Goal: Task Accomplishment & Management: Complete application form

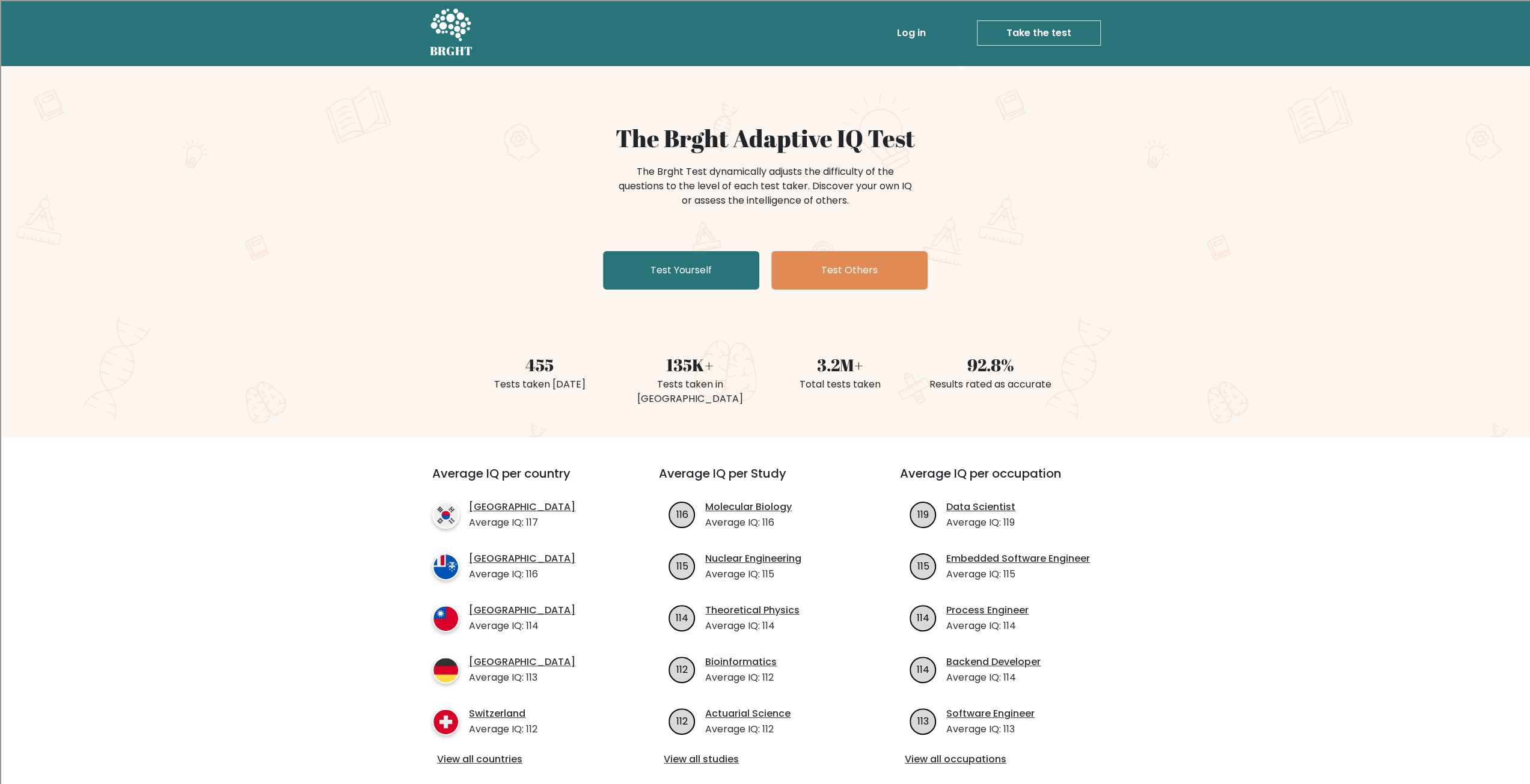
scroll to position [60, 0]
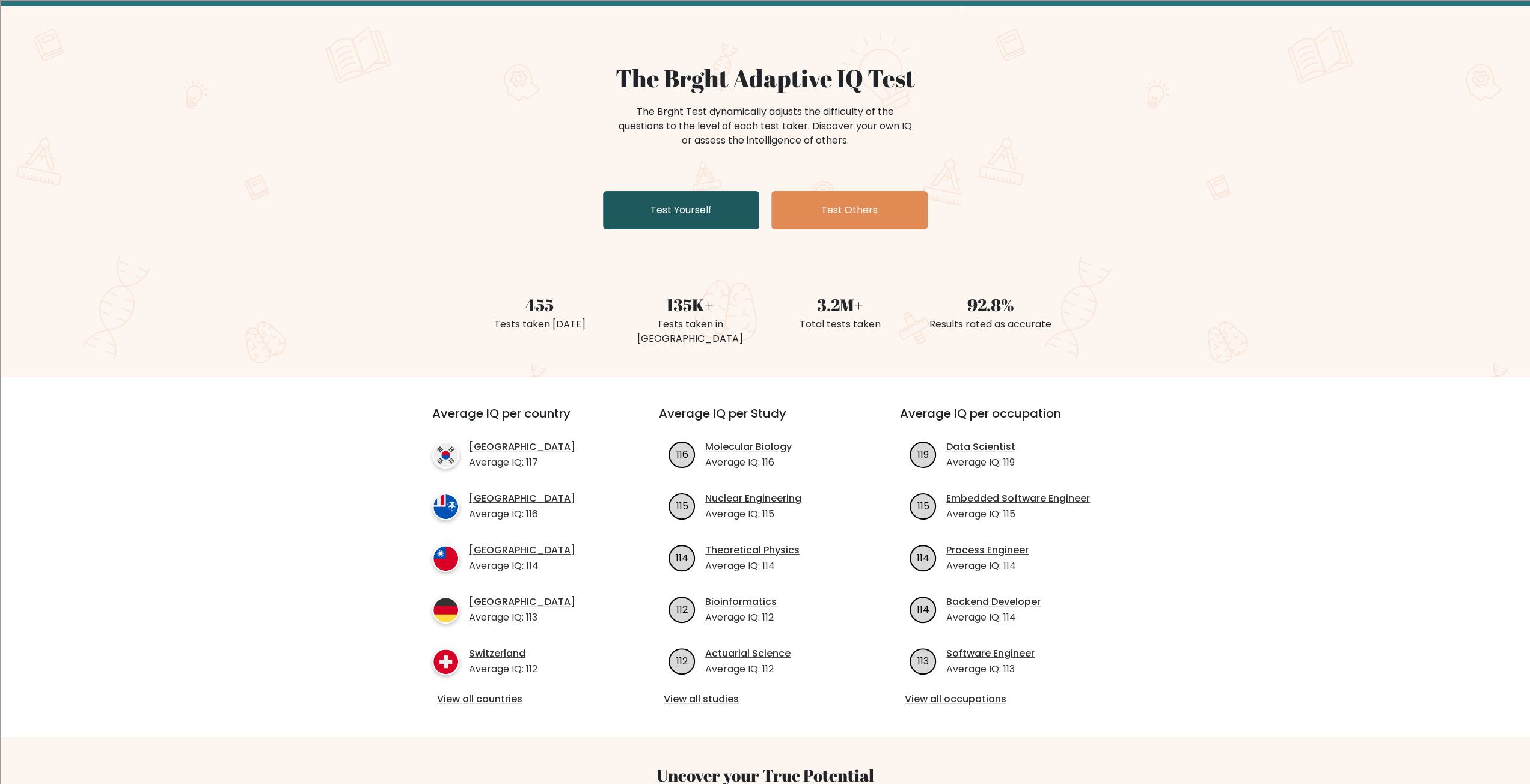
click at [684, 213] on link "Test Yourself" at bounding box center [682, 211] width 157 height 39
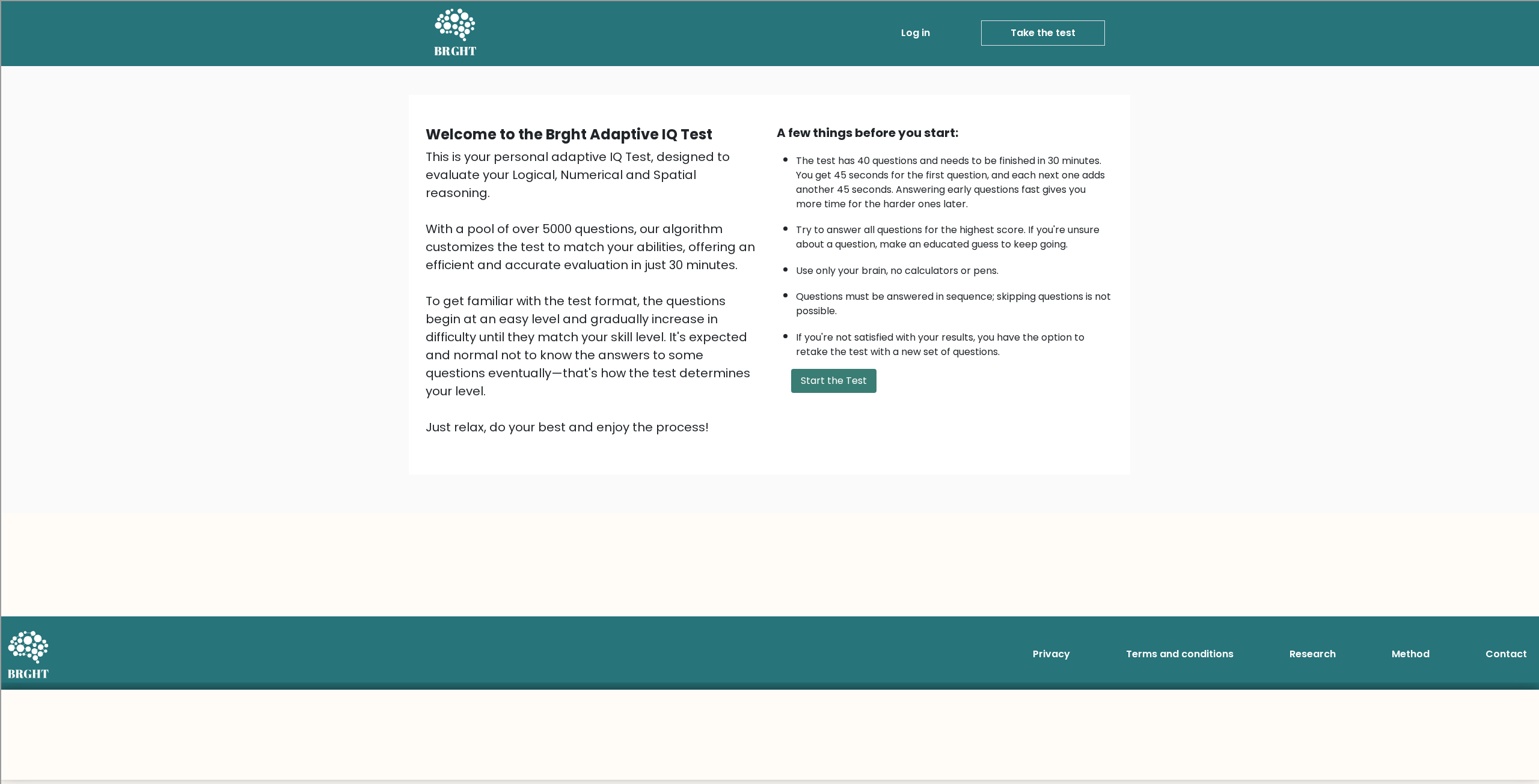
click at [849, 375] on button "Start the Test" at bounding box center [833, 381] width 85 height 24
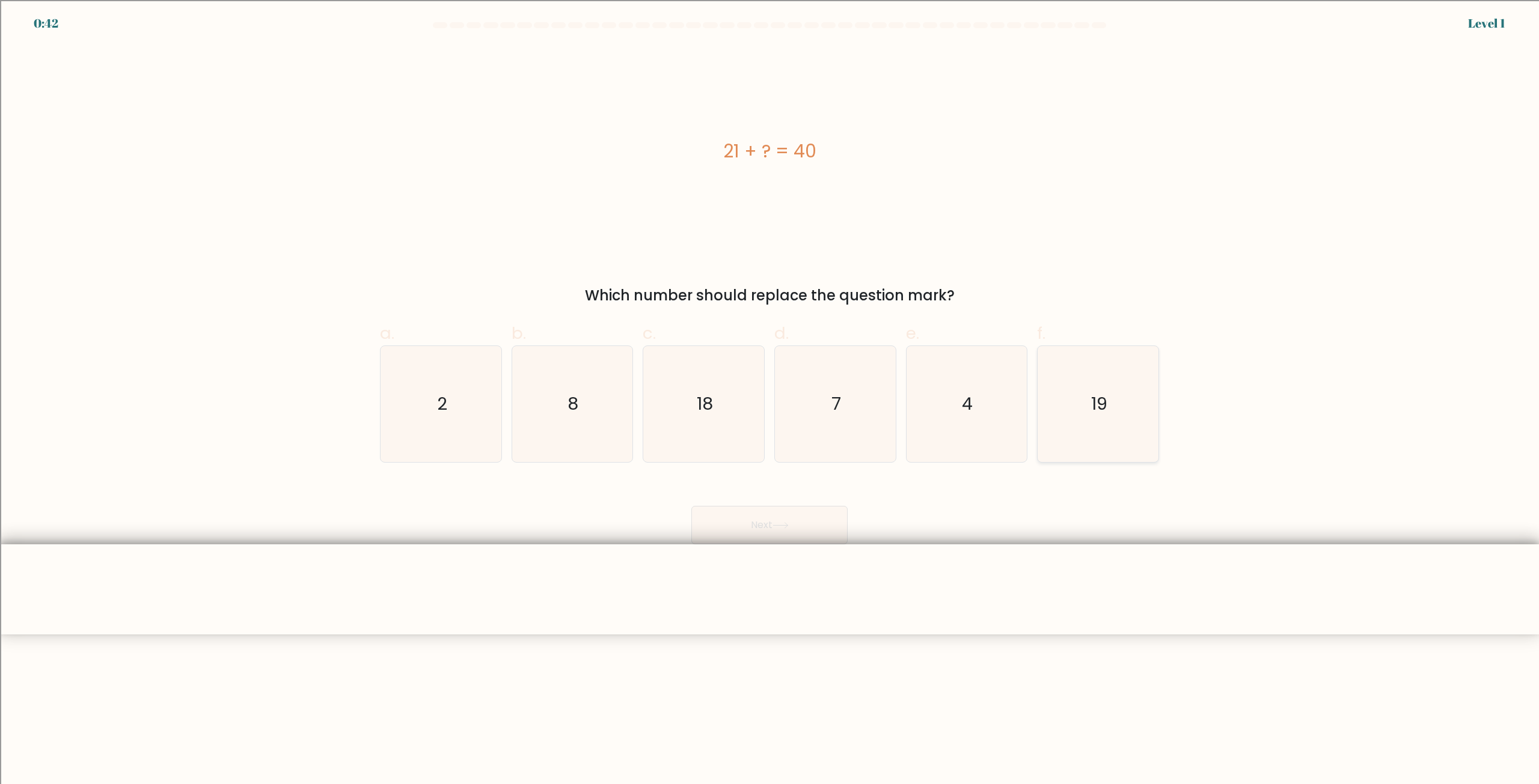
drag, startPoint x: 1109, startPoint y: 393, endPoint x: 1075, endPoint y: 398, distance: 34.4
click at [1109, 393] on icon "19" at bounding box center [1098, 404] width 116 height 116
click at [770, 393] on input "f. 19" at bounding box center [769, 396] width 1 height 8
radio input "true"
click at [813, 531] on button "Next" at bounding box center [770, 525] width 157 height 39
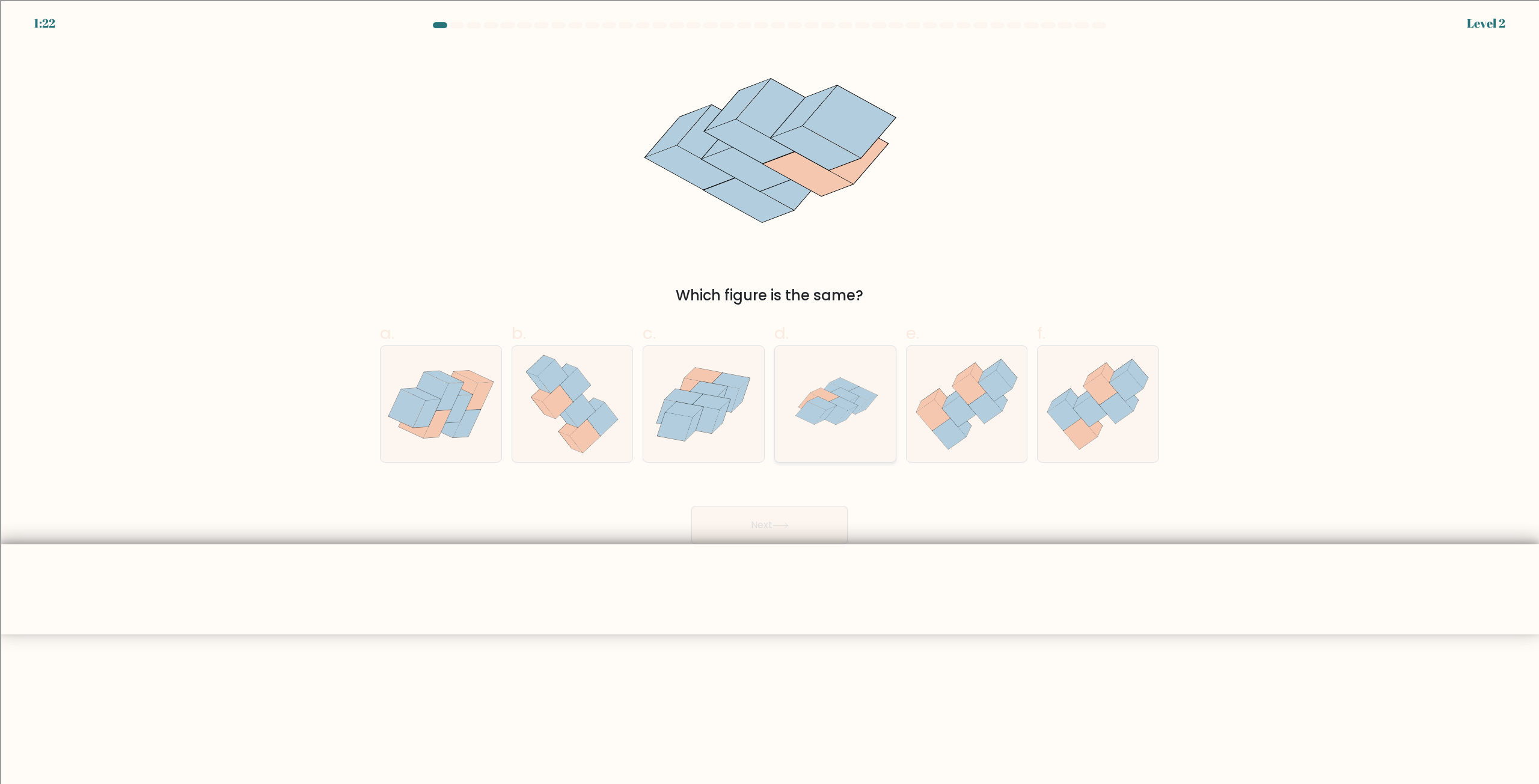
click at [811, 399] on icon at bounding box center [814, 404] width 30 height 23
click at [770, 399] on input "d." at bounding box center [769, 396] width 1 height 8
radio input "true"
click at [784, 521] on button "Next" at bounding box center [770, 525] width 157 height 39
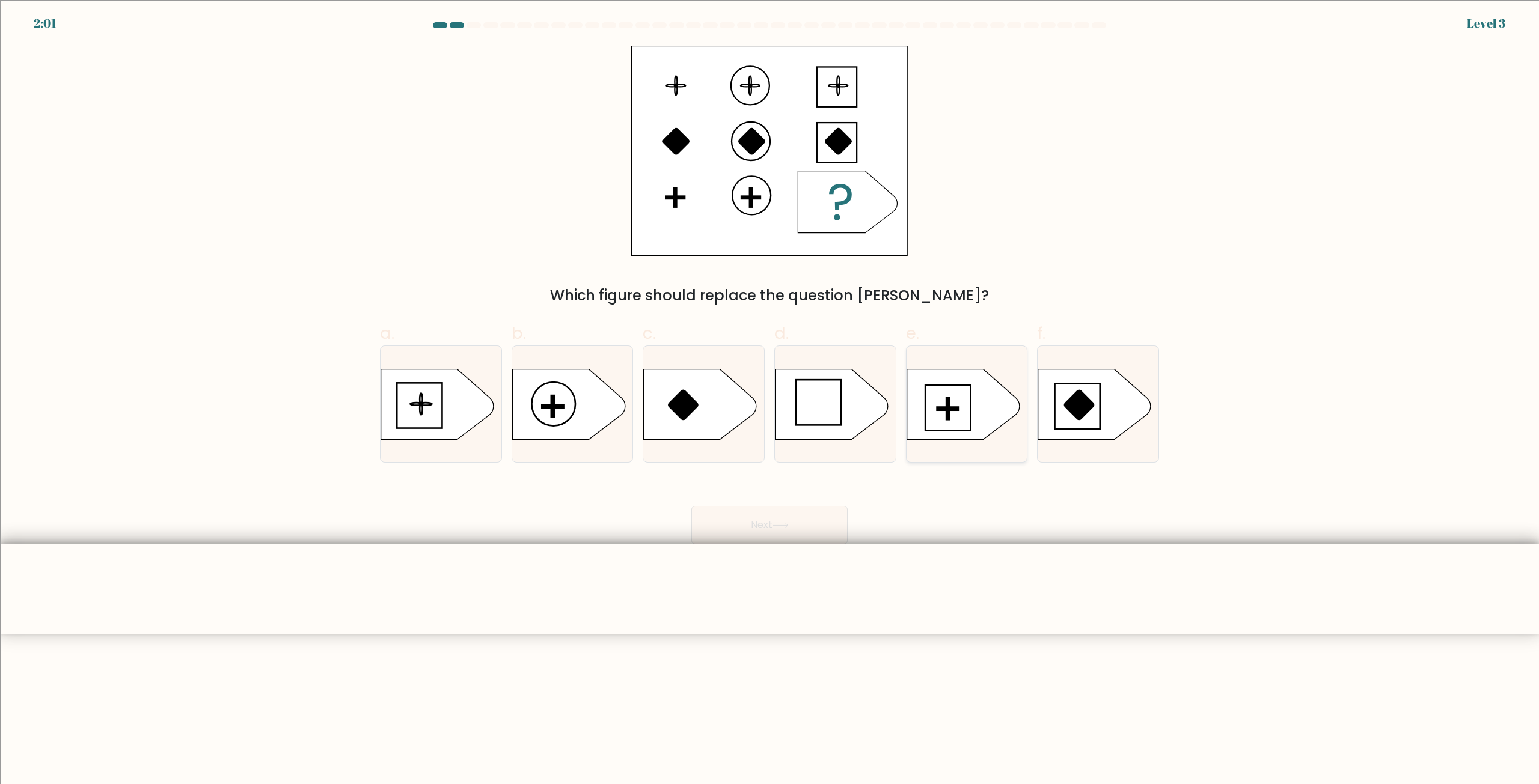
click at [971, 406] on icon at bounding box center [966, 404] width 120 height 72
click at [770, 400] on input "e." at bounding box center [769, 396] width 1 height 8
radio input "true"
click at [773, 532] on button "Next" at bounding box center [770, 525] width 157 height 39
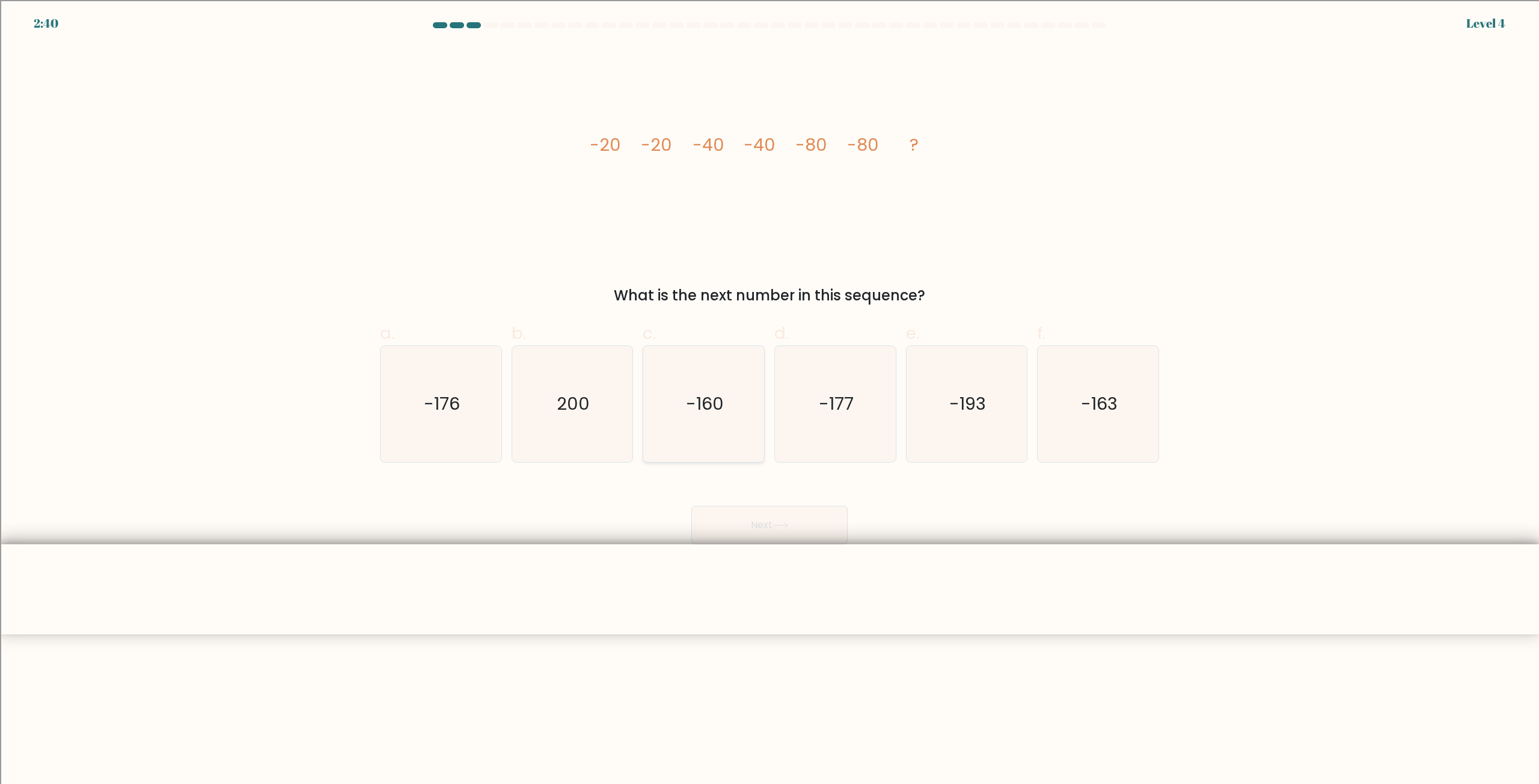
click at [717, 429] on icon "-160" at bounding box center [703, 404] width 116 height 116
click at [769, 400] on input "c. -160" at bounding box center [769, 396] width 1 height 8
radio input "true"
click at [738, 531] on button "Next" at bounding box center [770, 525] width 157 height 39
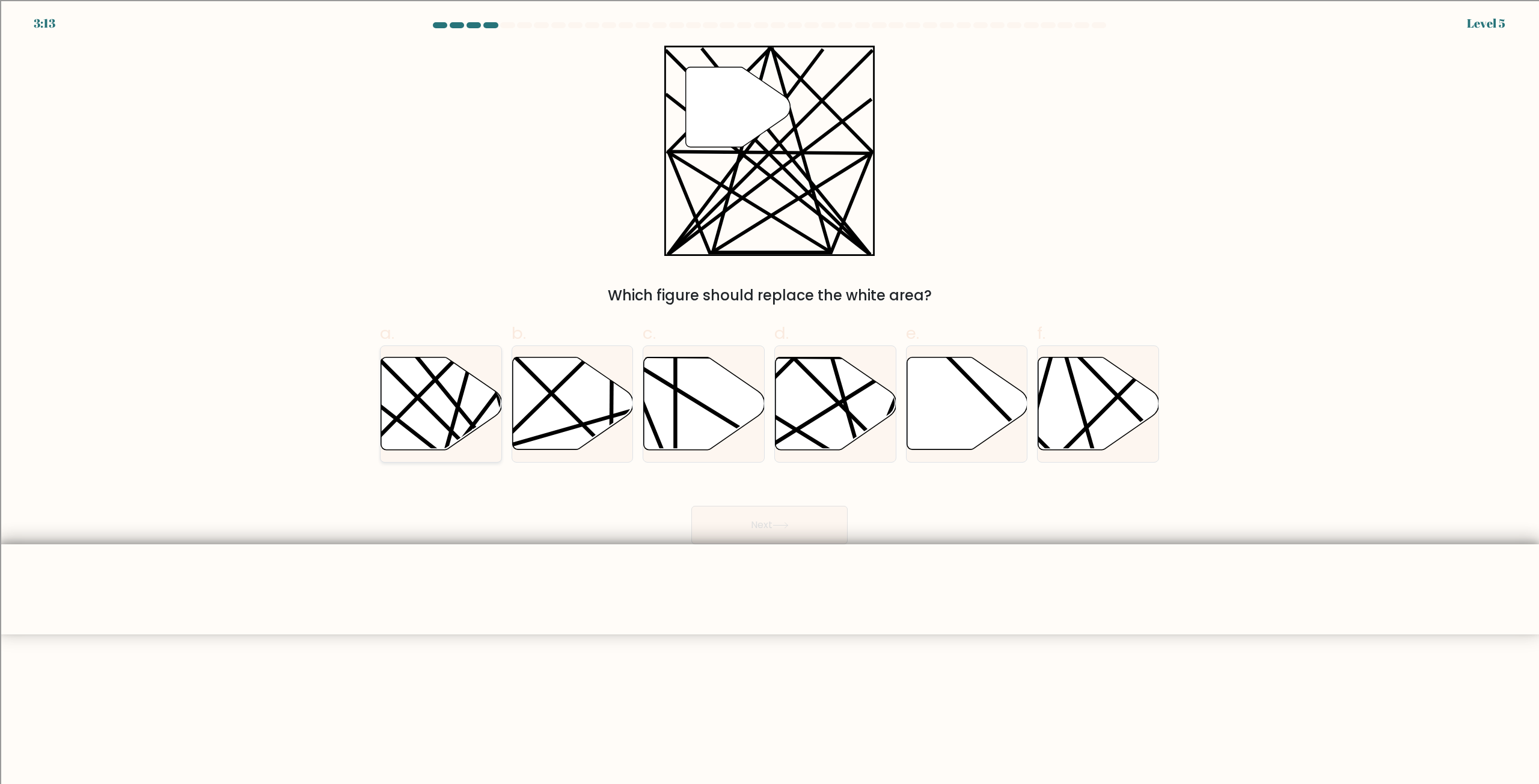
click at [411, 399] on icon at bounding box center [441, 404] width 120 height 93
click at [769, 399] on input "a." at bounding box center [769, 396] width 1 height 8
radio input "true"
click at [748, 531] on button "Next" at bounding box center [770, 525] width 157 height 39
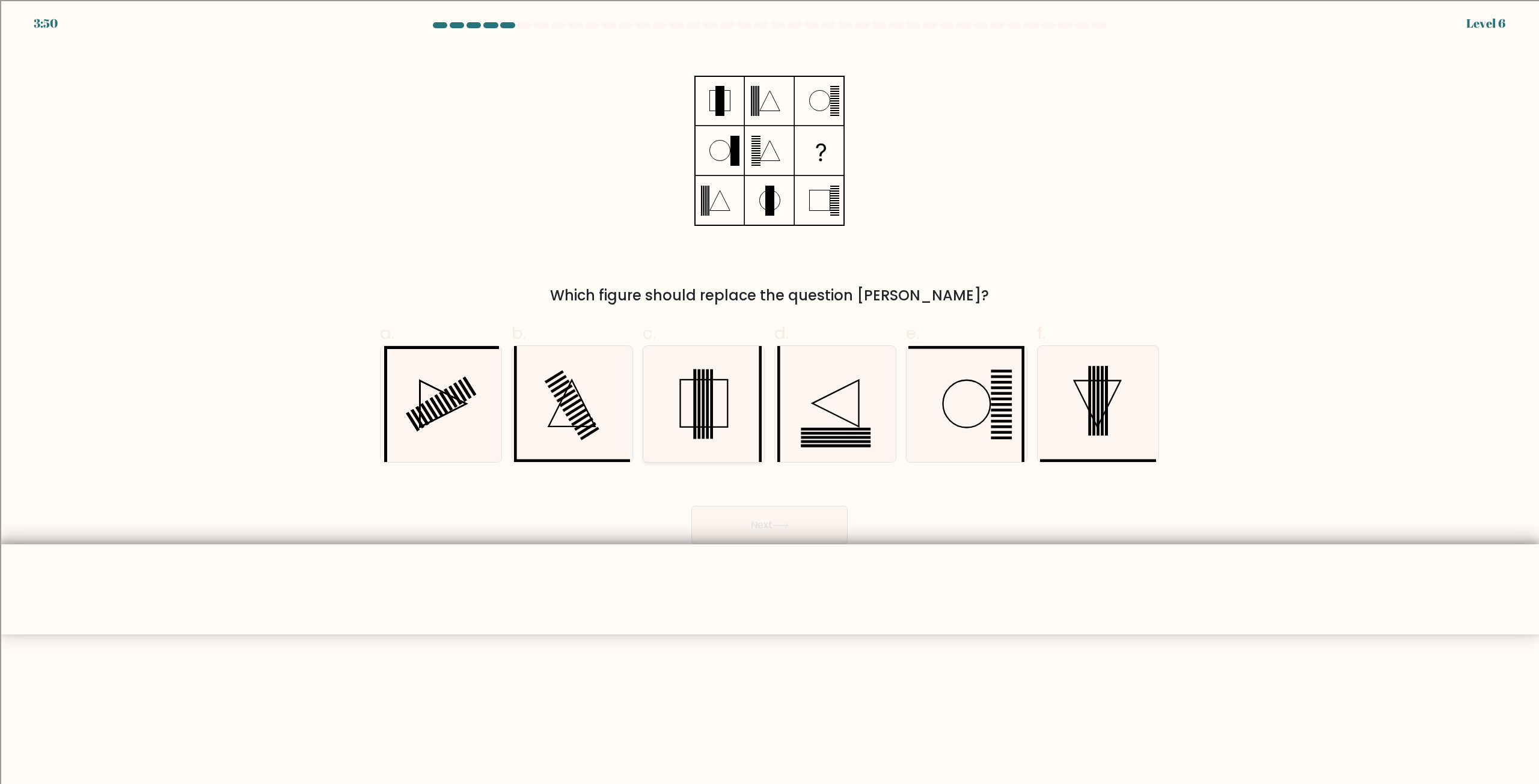
click at [700, 411] on rect at bounding box center [699, 404] width 3 height 70
click at [769, 400] on input "c." at bounding box center [769, 396] width 1 height 8
radio input "true"
click at [802, 525] on button "Next" at bounding box center [770, 525] width 157 height 39
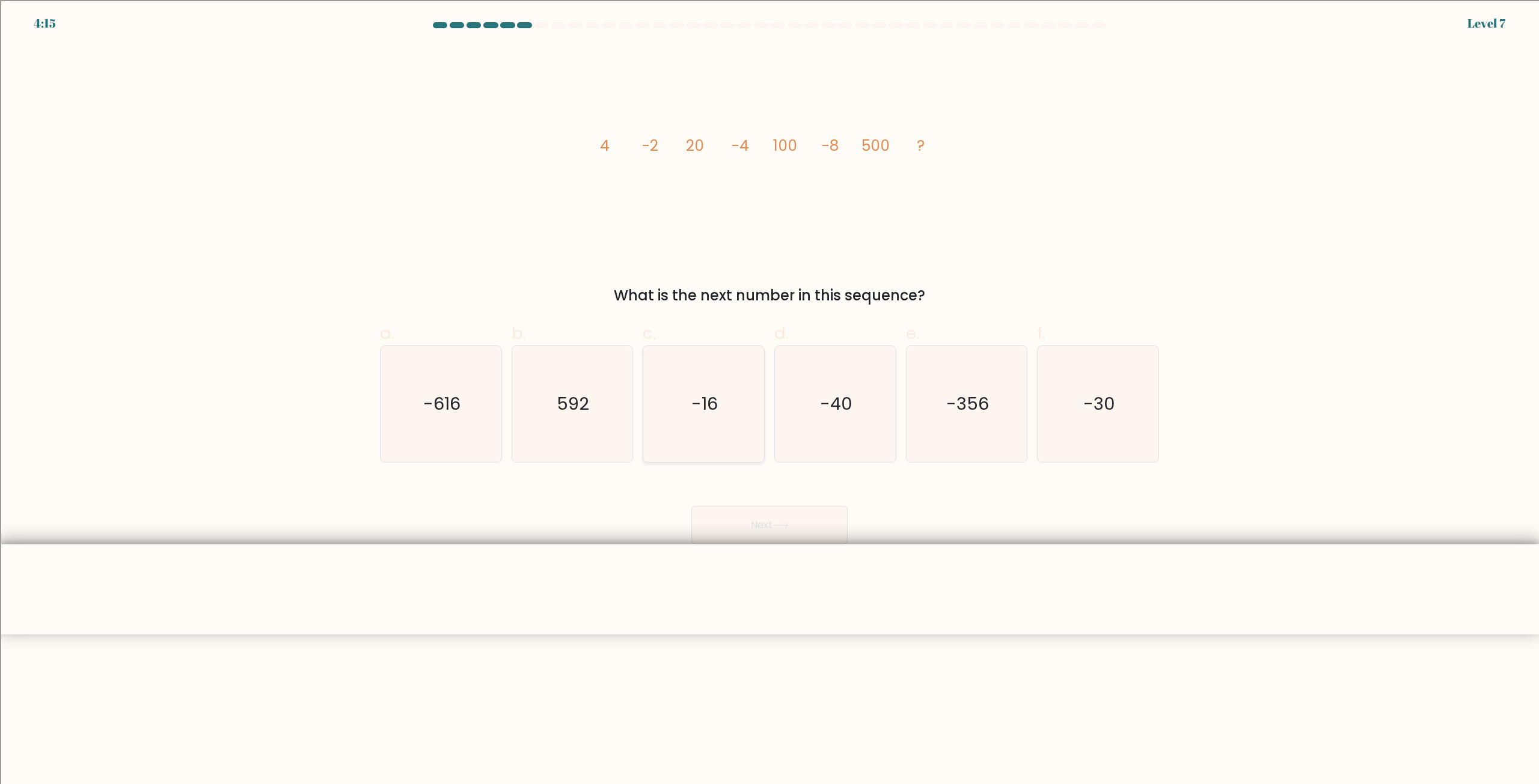
click at [726, 402] on icon "-16" at bounding box center [703, 404] width 116 height 116
click at [769, 400] on input "c. -16" at bounding box center [769, 396] width 1 height 8
radio input "true"
click at [757, 526] on button "Next" at bounding box center [770, 525] width 157 height 39
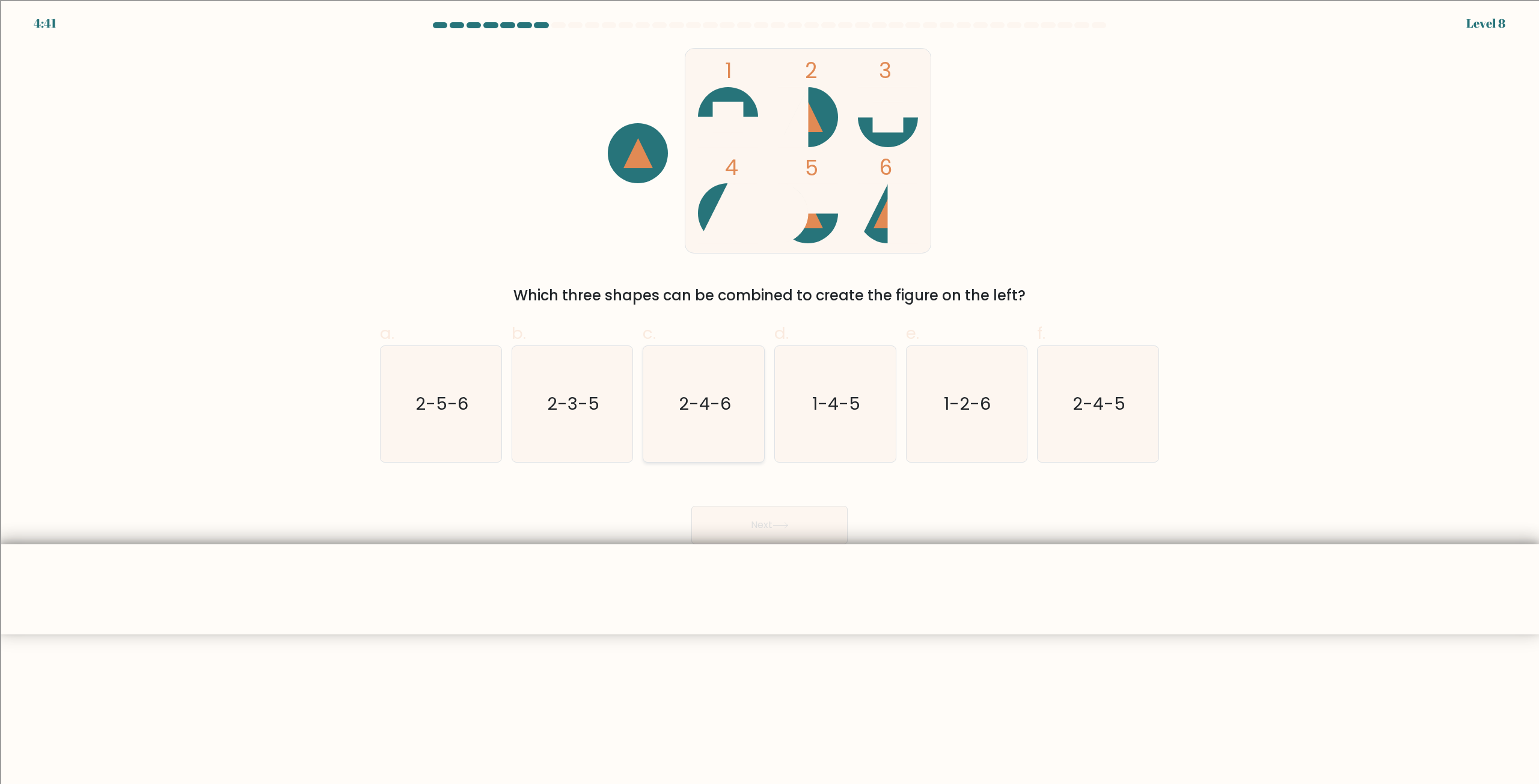
click at [738, 372] on icon "2-4-6" at bounding box center [703, 404] width 116 height 116
click at [769, 392] on input "c. 2-4-6" at bounding box center [769, 396] width 1 height 8
radio input "true"
click at [765, 529] on button "Next" at bounding box center [770, 525] width 157 height 39
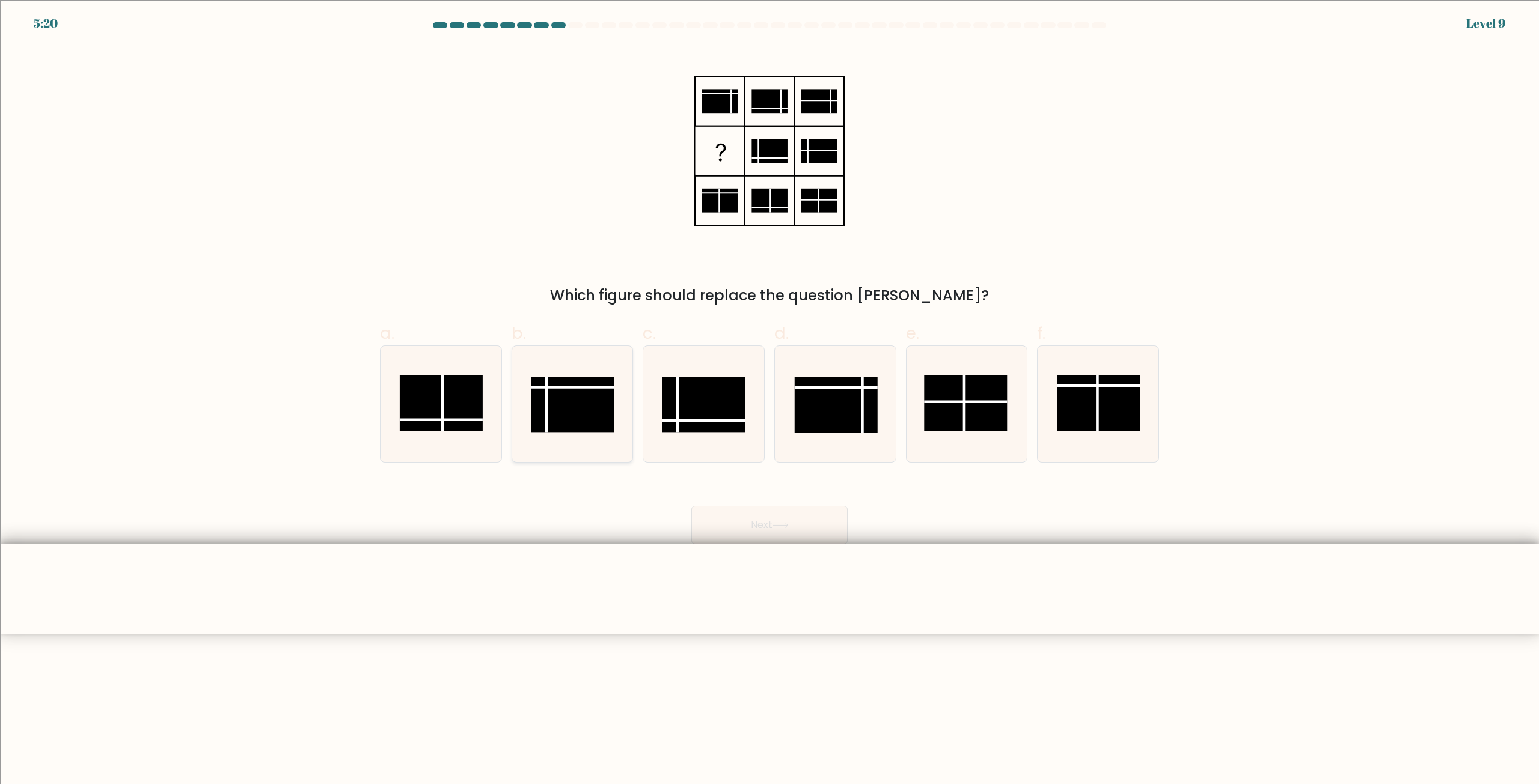
click at [608, 373] on icon at bounding box center [572, 404] width 116 height 116
click at [769, 392] on input "b." at bounding box center [769, 396] width 1 height 8
radio input "true"
click at [761, 530] on button "Next" at bounding box center [770, 525] width 157 height 39
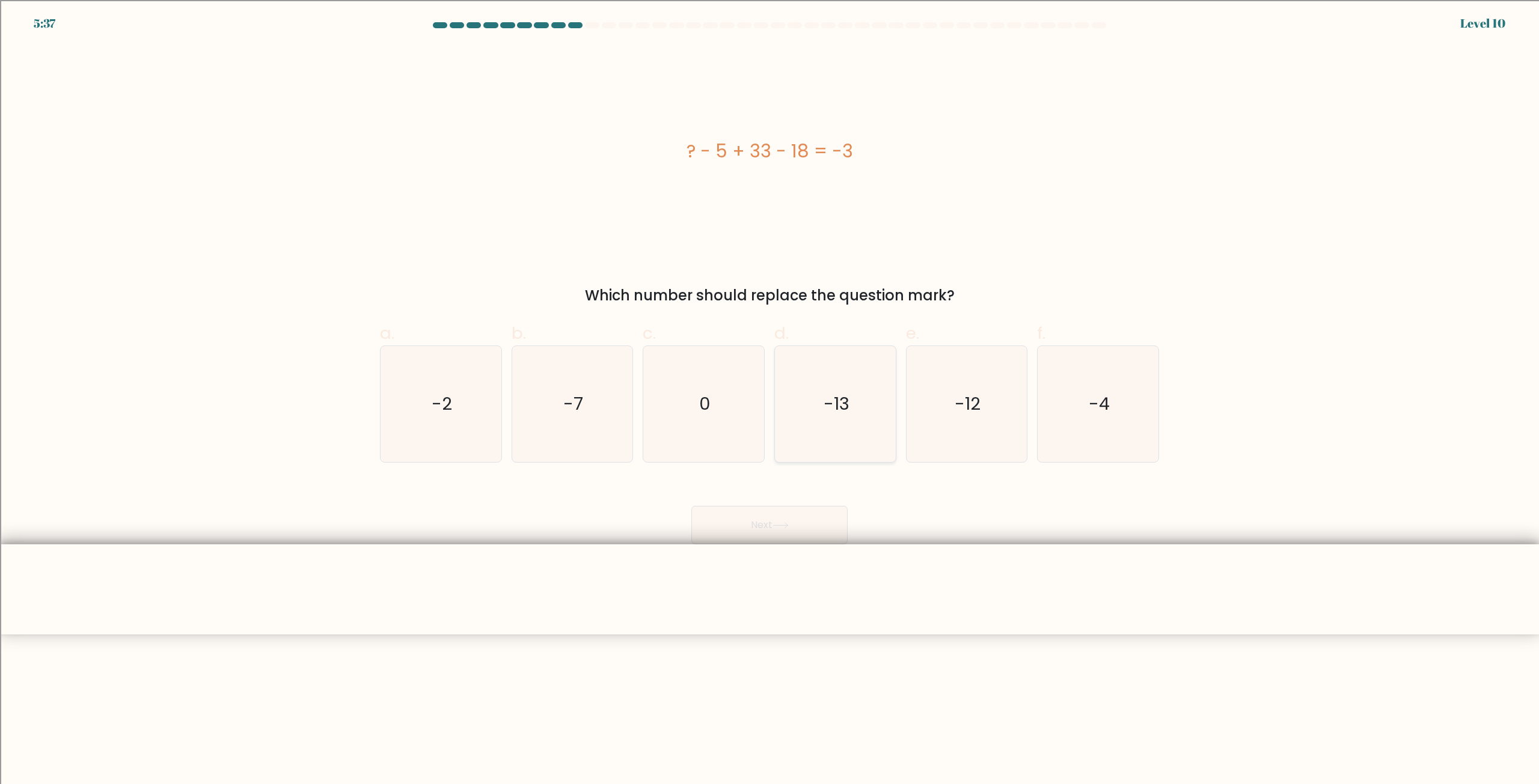
drag, startPoint x: 816, startPoint y: 408, endPoint x: 815, endPoint y: 415, distance: 7.1
click at [816, 408] on icon "-13" at bounding box center [836, 404] width 116 height 116
click at [770, 400] on input "d. -13" at bounding box center [769, 396] width 1 height 8
radio input "true"
click at [761, 525] on button "Next" at bounding box center [770, 525] width 157 height 39
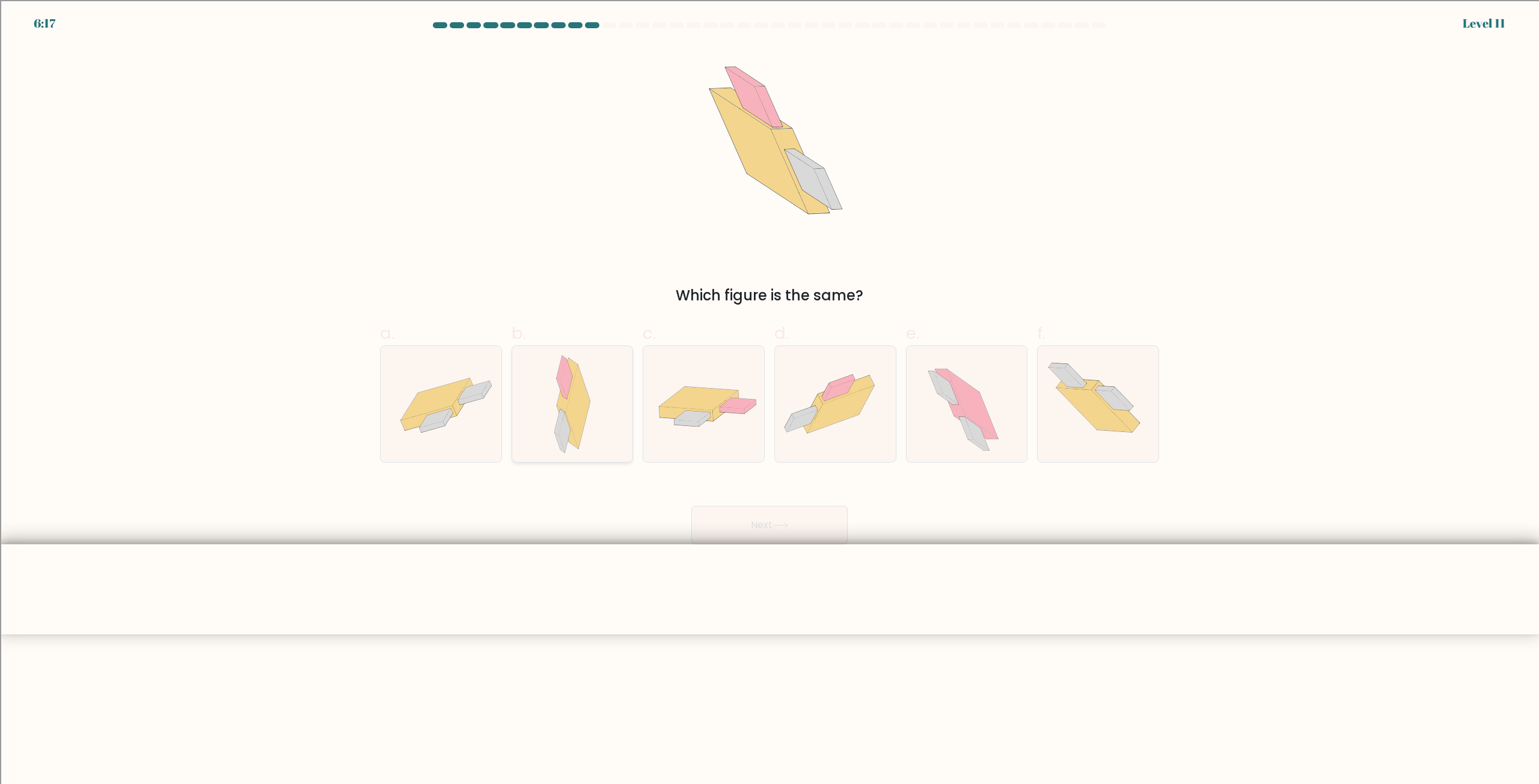
click at [580, 387] on icon at bounding box center [577, 408] width 24 height 84
click at [769, 392] on input "b." at bounding box center [769, 396] width 1 height 8
radio input "true"
click at [836, 415] on icon at bounding box center [840, 409] width 67 height 47
click at [770, 400] on input "d." at bounding box center [769, 396] width 1 height 8
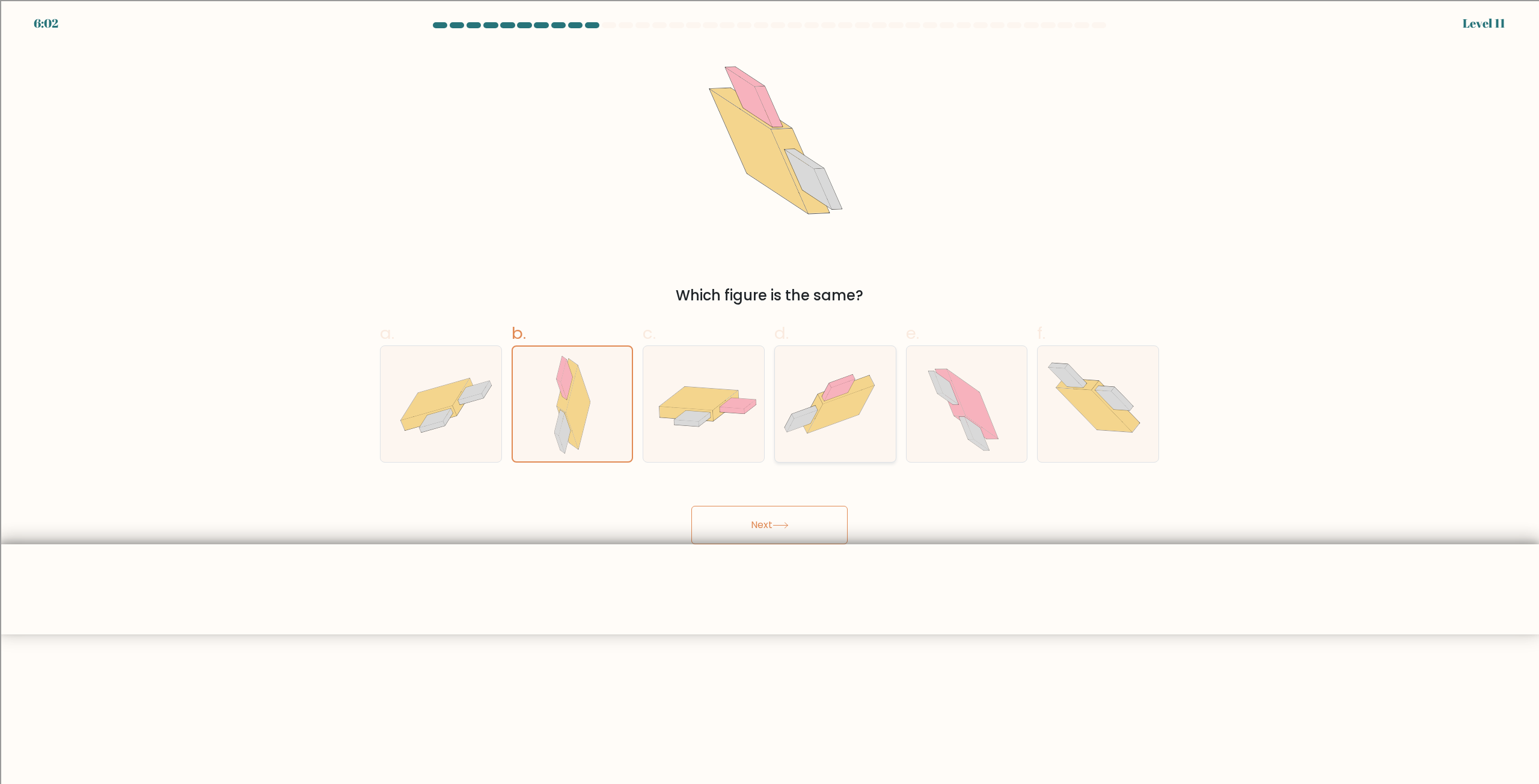
radio input "true"
click at [803, 520] on button "Next" at bounding box center [770, 525] width 157 height 39
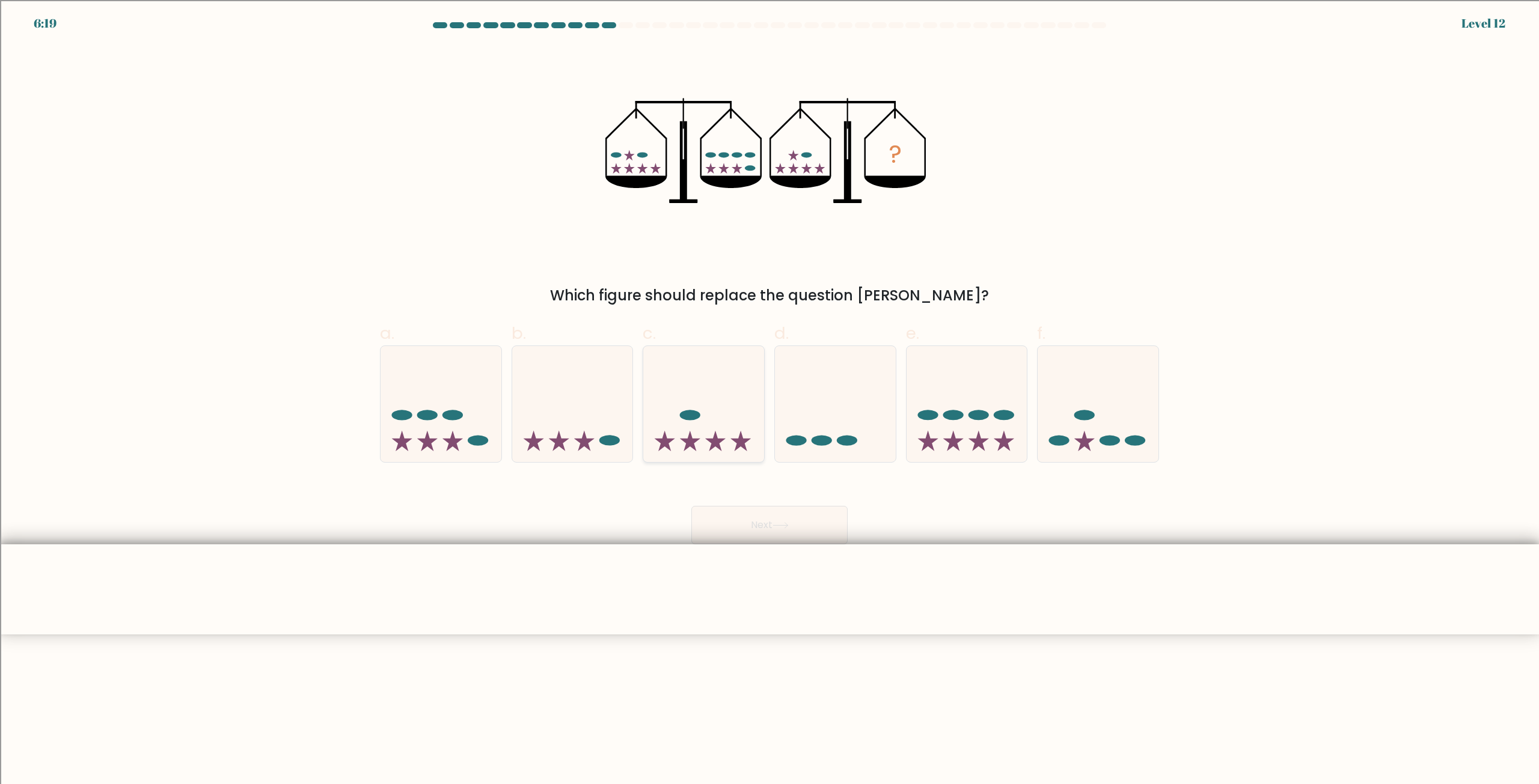
click at [661, 455] on div at bounding box center [703, 403] width 122 height 117
click at [769, 400] on input "c." at bounding box center [769, 396] width 1 height 8
radio input "true"
click at [974, 427] on icon at bounding box center [966, 404] width 120 height 99
click at [770, 400] on input "e." at bounding box center [769, 396] width 1 height 8
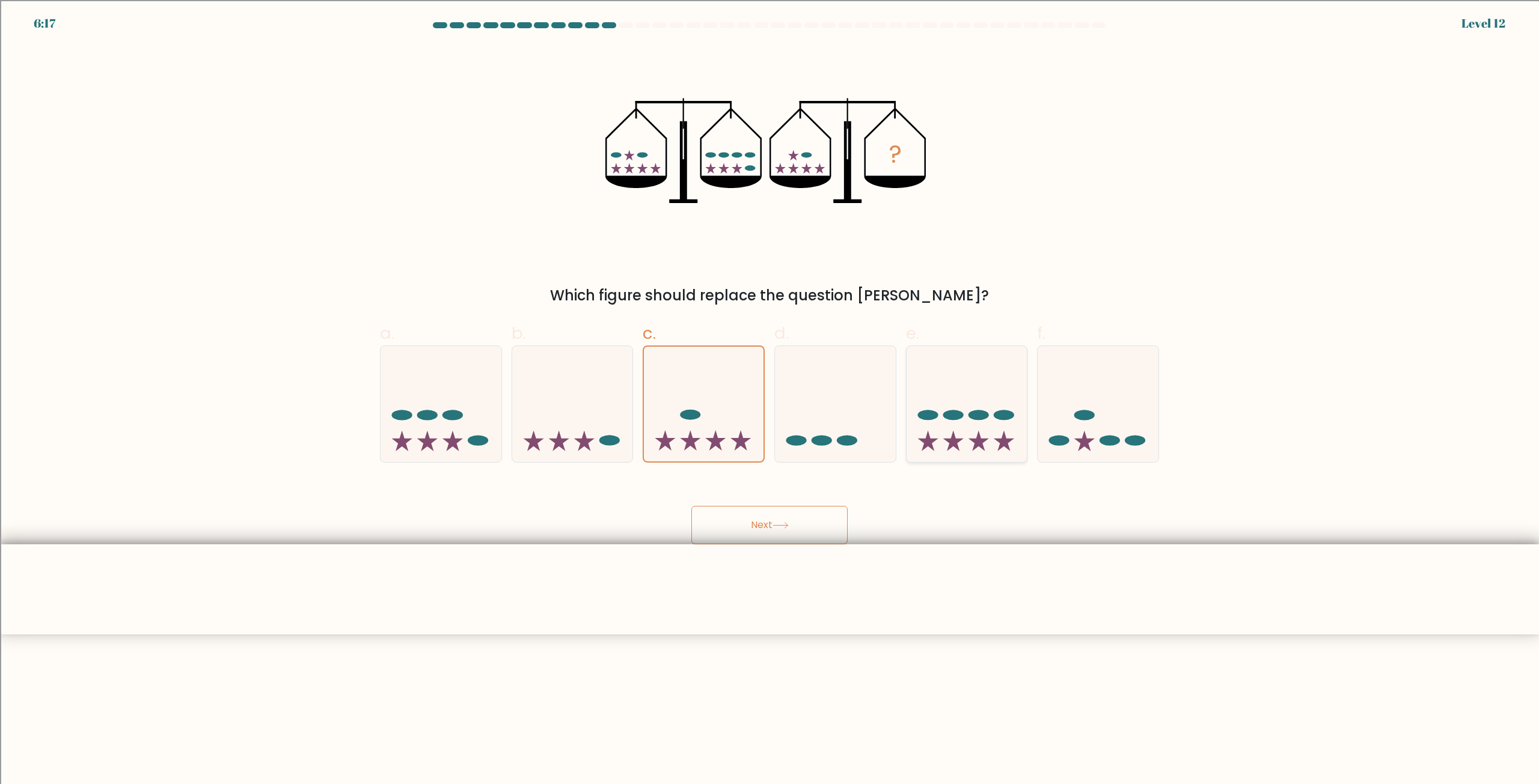
radio input "true"
click at [792, 520] on button "Next" at bounding box center [770, 525] width 157 height 39
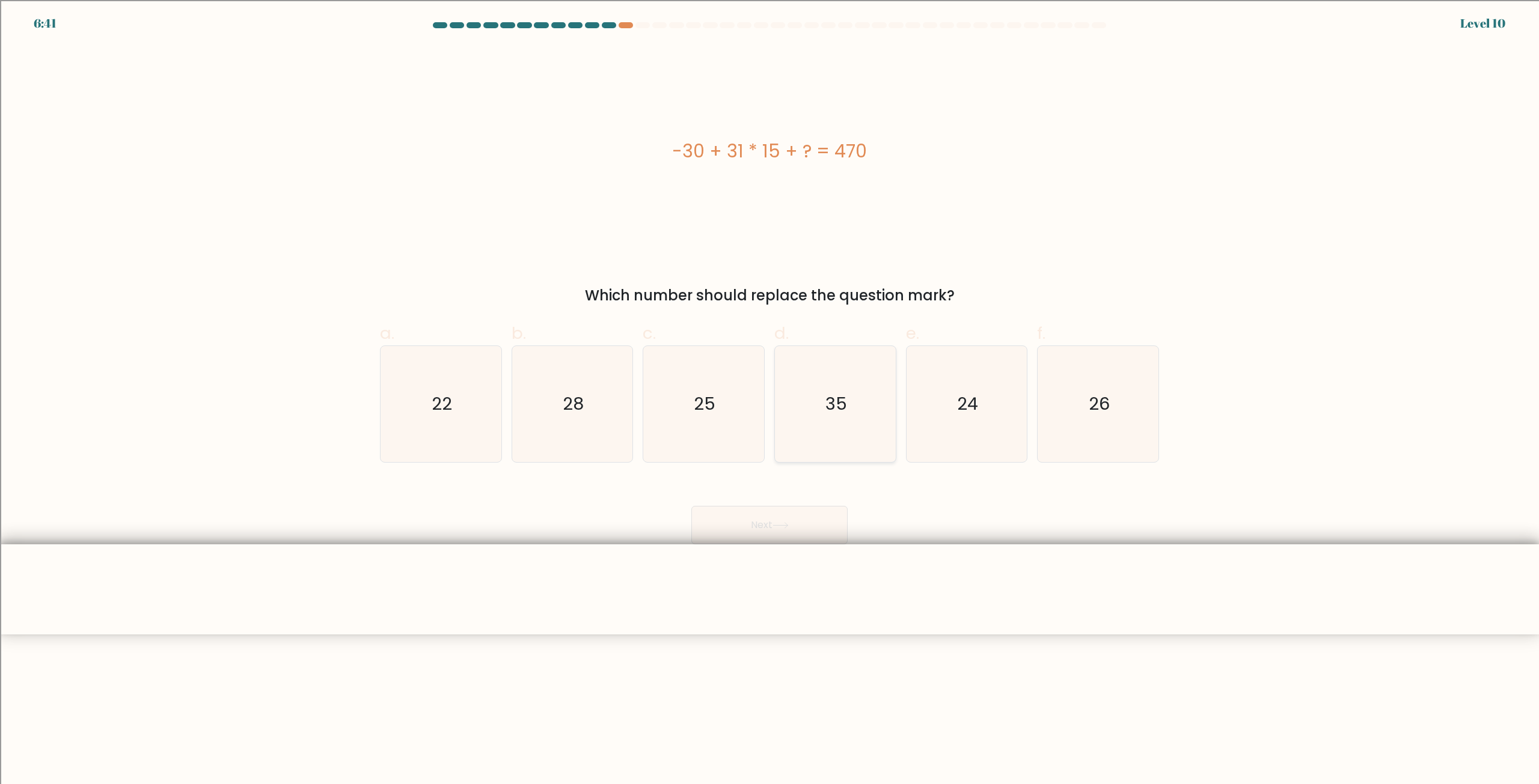
drag, startPoint x: 844, startPoint y: 421, endPoint x: 794, endPoint y: 458, distance: 62.2
click at [844, 421] on icon "35" at bounding box center [836, 404] width 116 height 116
click at [770, 400] on input "d. 35" at bounding box center [769, 396] width 1 height 8
radio input "true"
click at [749, 533] on button "Next" at bounding box center [770, 525] width 157 height 39
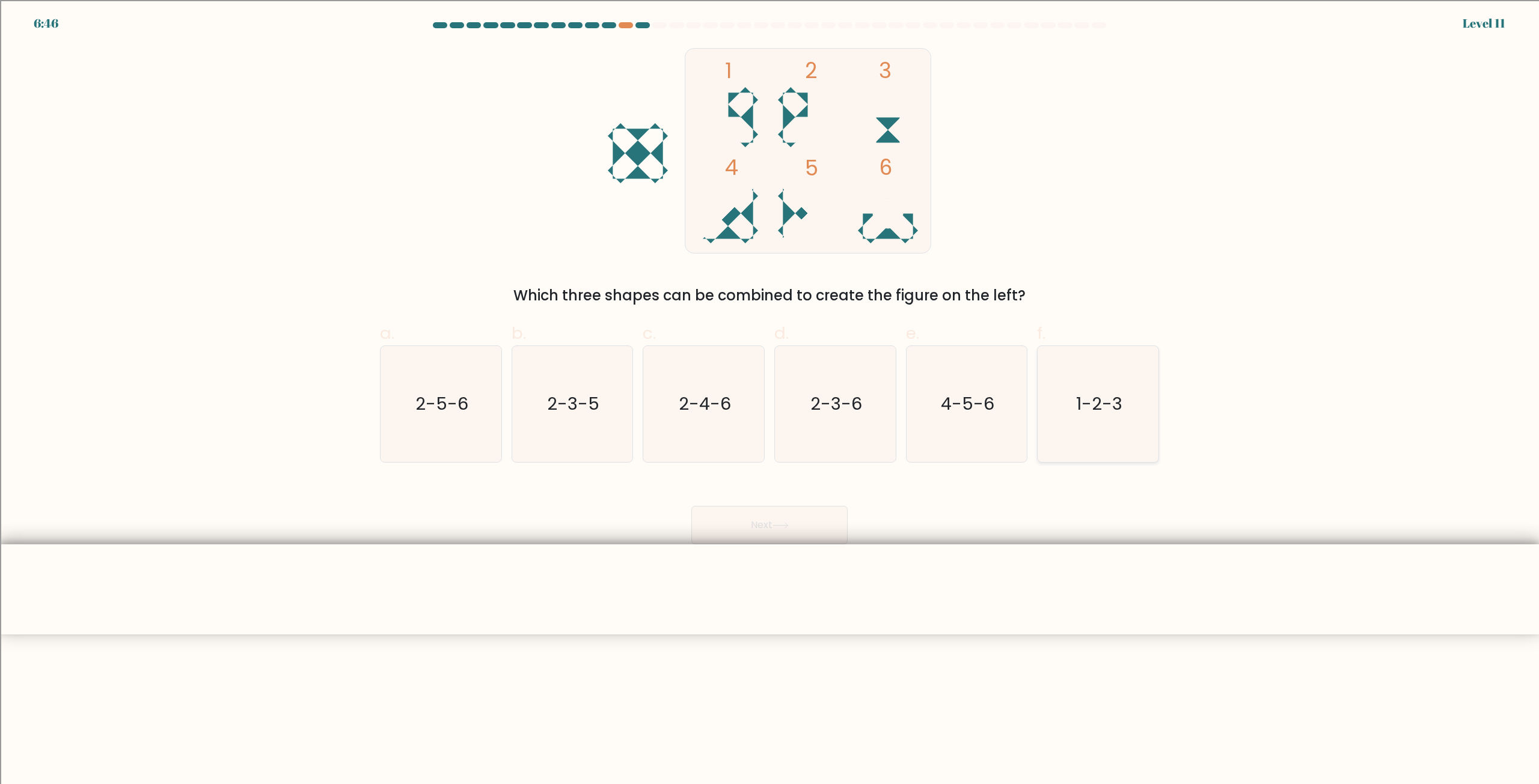
click at [1115, 370] on icon "1-2-3" at bounding box center [1098, 404] width 116 height 116
click at [770, 392] on input "f. 1-2-3" at bounding box center [769, 396] width 1 height 8
radio input "true"
click at [799, 537] on button "Next" at bounding box center [770, 525] width 157 height 39
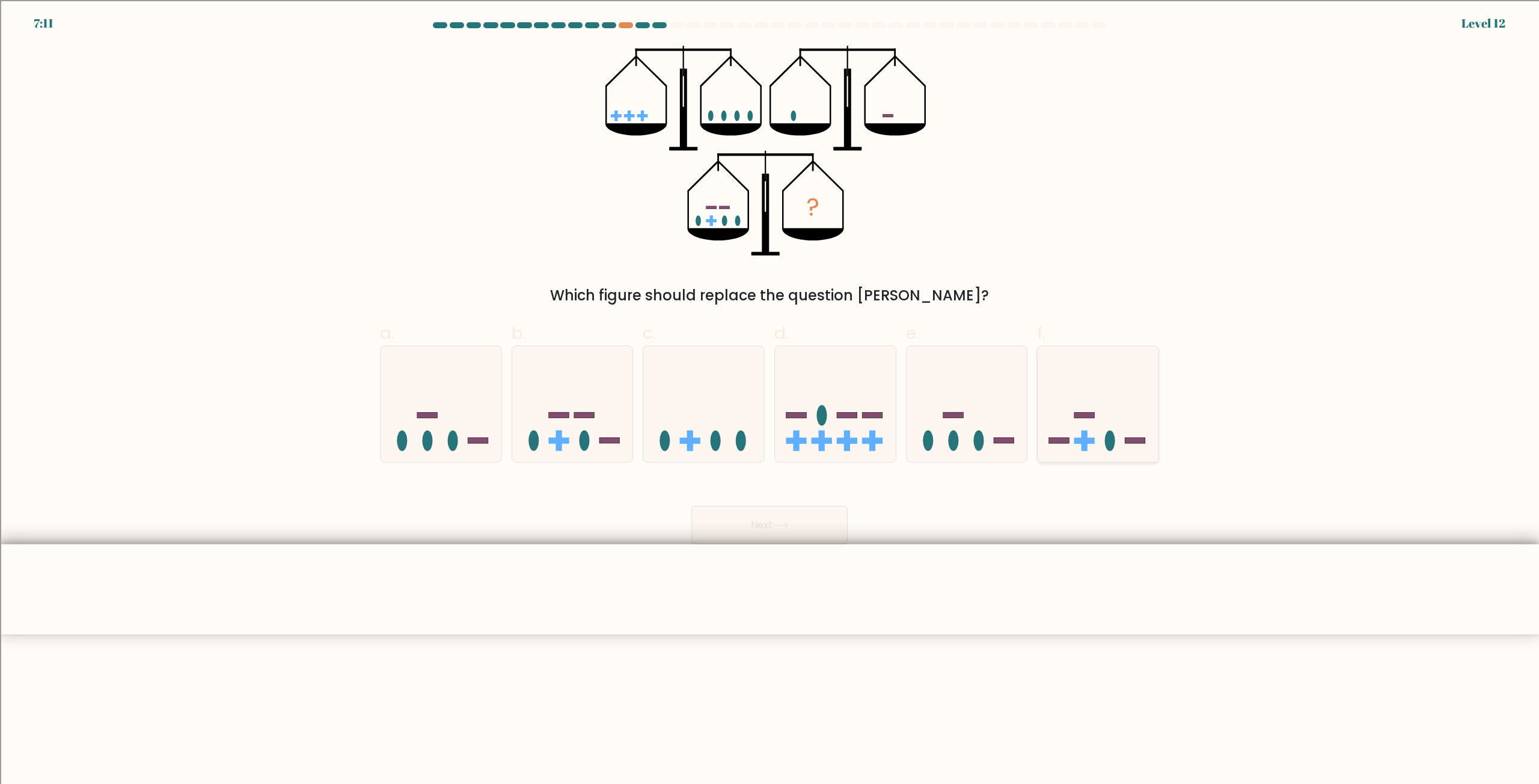
click at [1063, 435] on icon at bounding box center [1097, 404] width 120 height 99
click at [770, 400] on input "f." at bounding box center [769, 396] width 1 height 8
radio input "true"
click at [814, 527] on button "Next" at bounding box center [770, 525] width 157 height 39
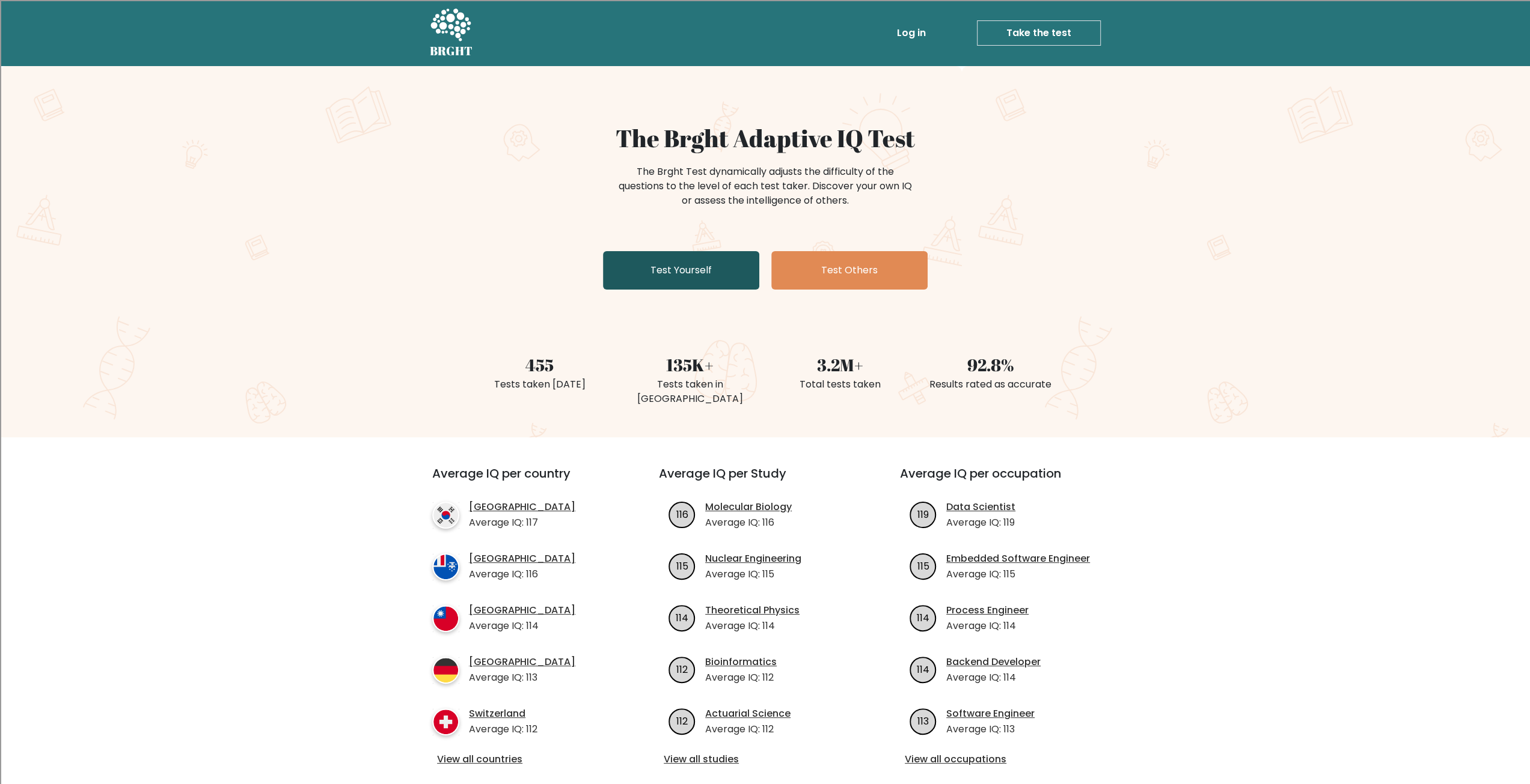
click at [703, 265] on link "Test Yourself" at bounding box center [682, 270] width 157 height 39
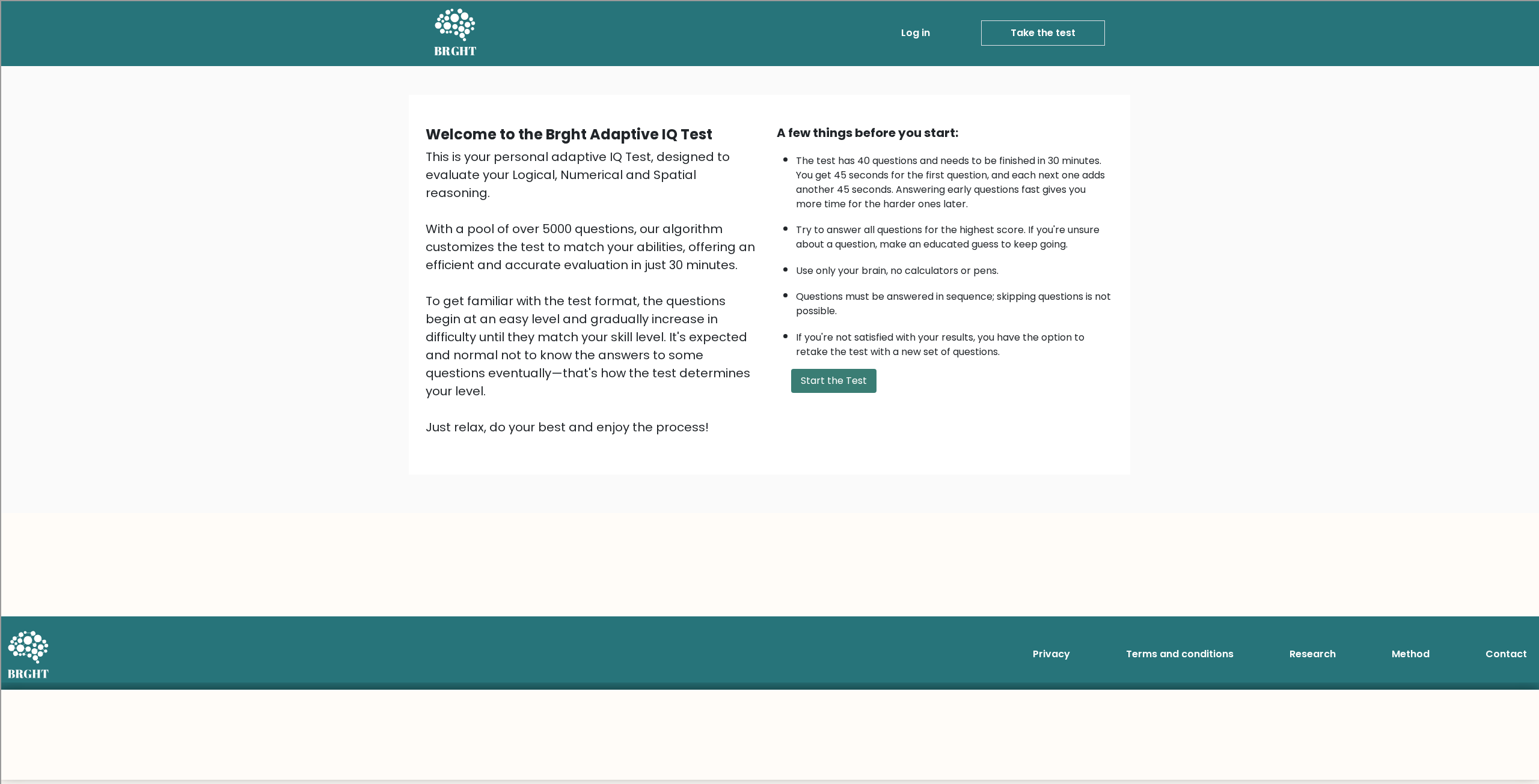
click at [839, 370] on button "Start the Test" at bounding box center [833, 381] width 85 height 24
